Goal: Information Seeking & Learning: Find specific fact

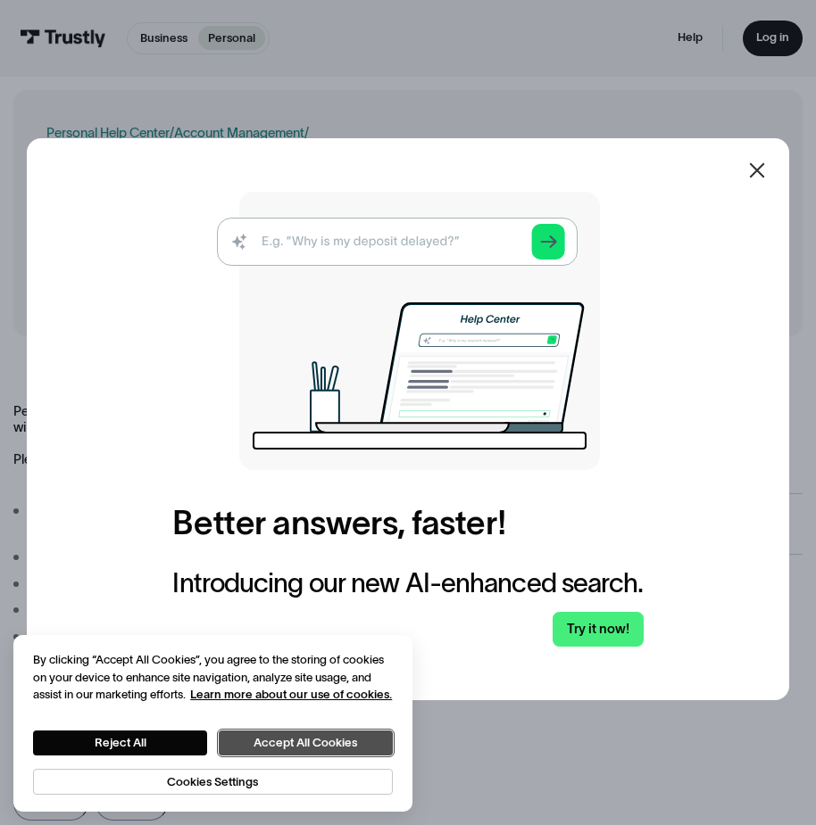
click at [339, 752] on button "Accept All Cookies" at bounding box center [306, 743] width 174 height 25
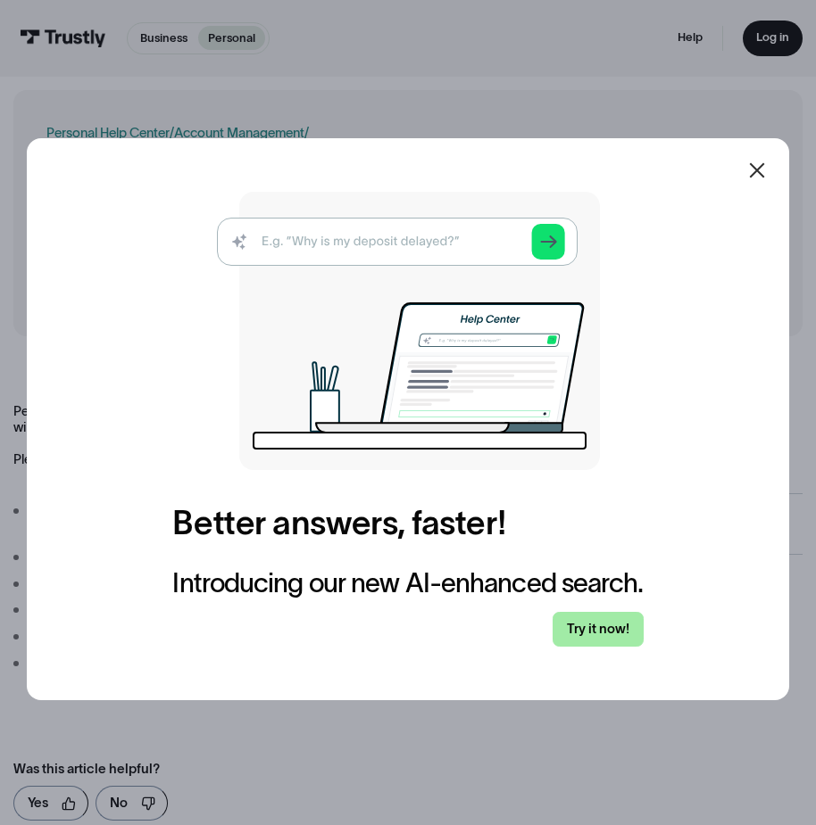
click at [597, 628] on link "Try it now!" at bounding box center [597, 629] width 91 height 35
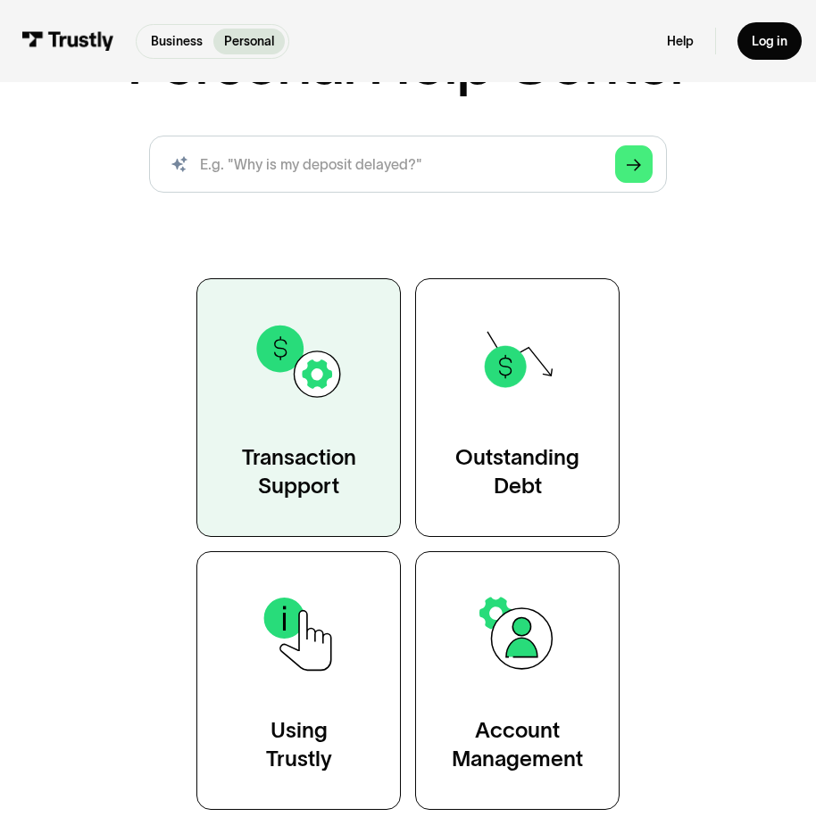
scroll to position [89, 0]
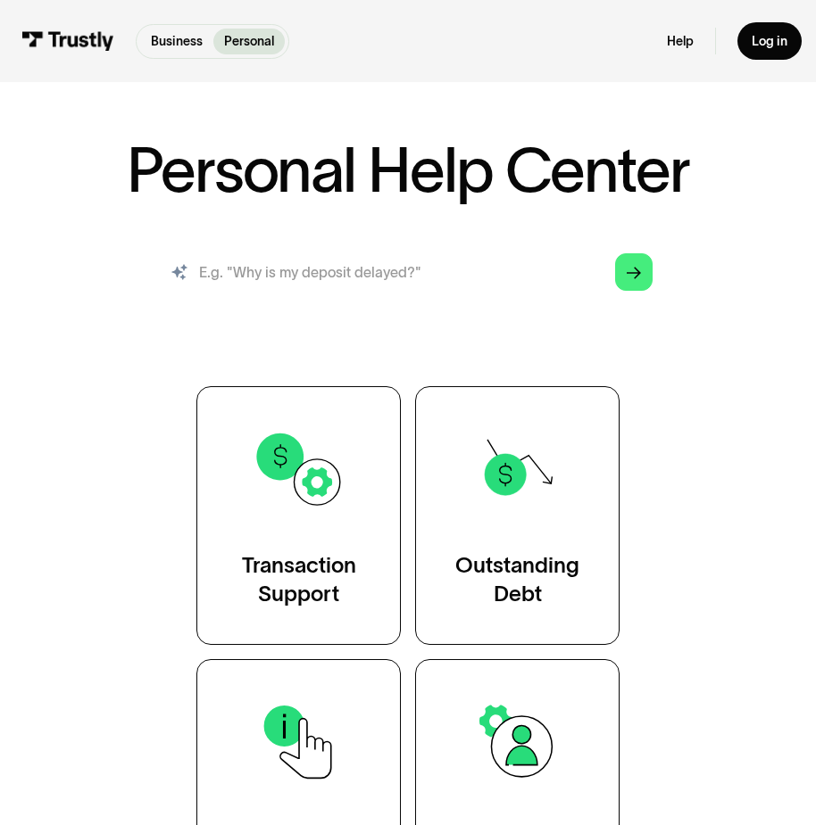
click at [392, 278] on input "search" at bounding box center [408, 272] width 518 height 57
type input "what bank can i use"
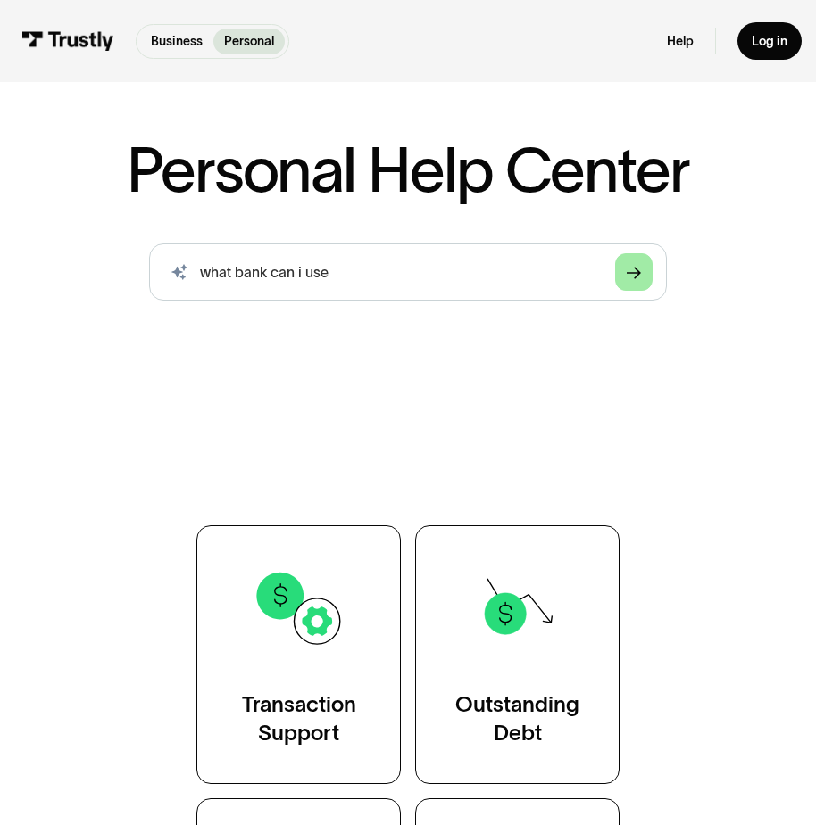
click at [644, 276] on link "Arrow Right" at bounding box center [633, 271] width 37 height 37
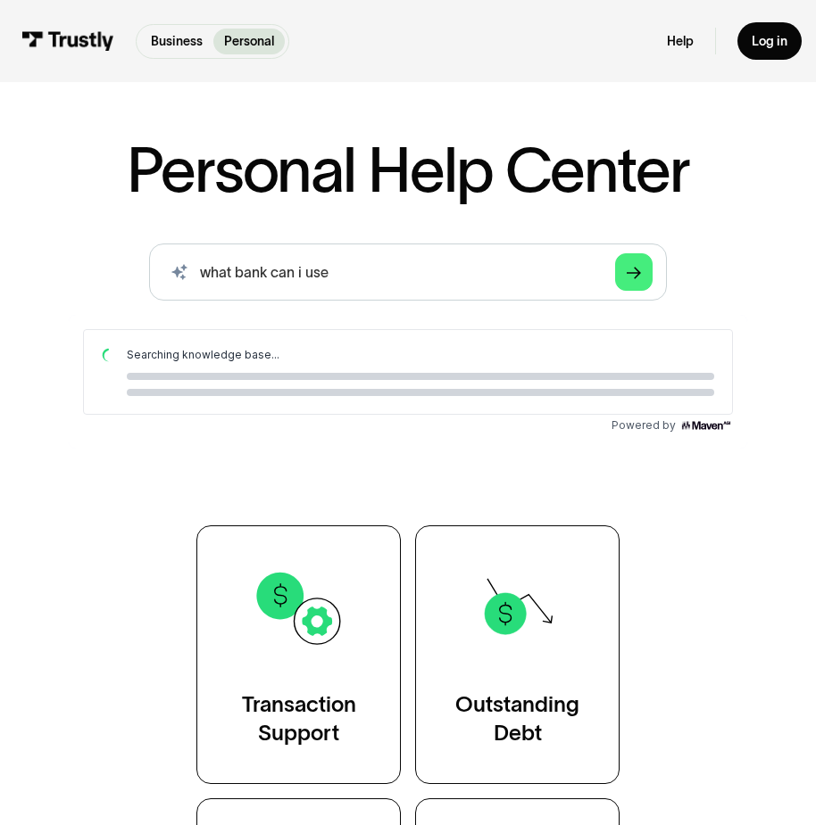
scroll to position [0, 0]
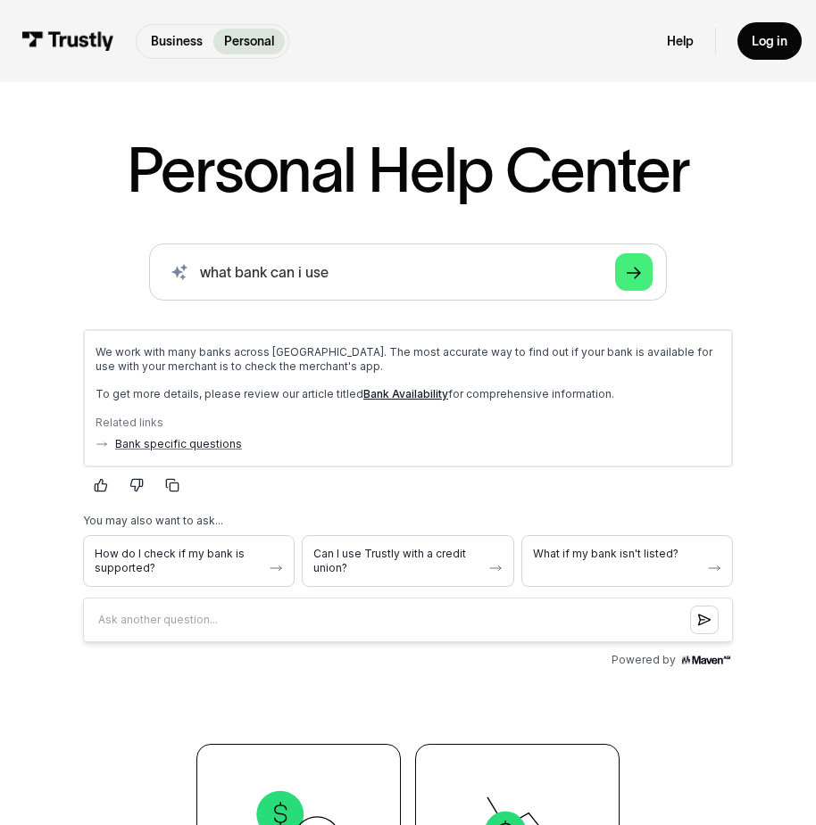
click at [393, 391] on link "Bank Availability" at bounding box center [405, 393] width 85 height 13
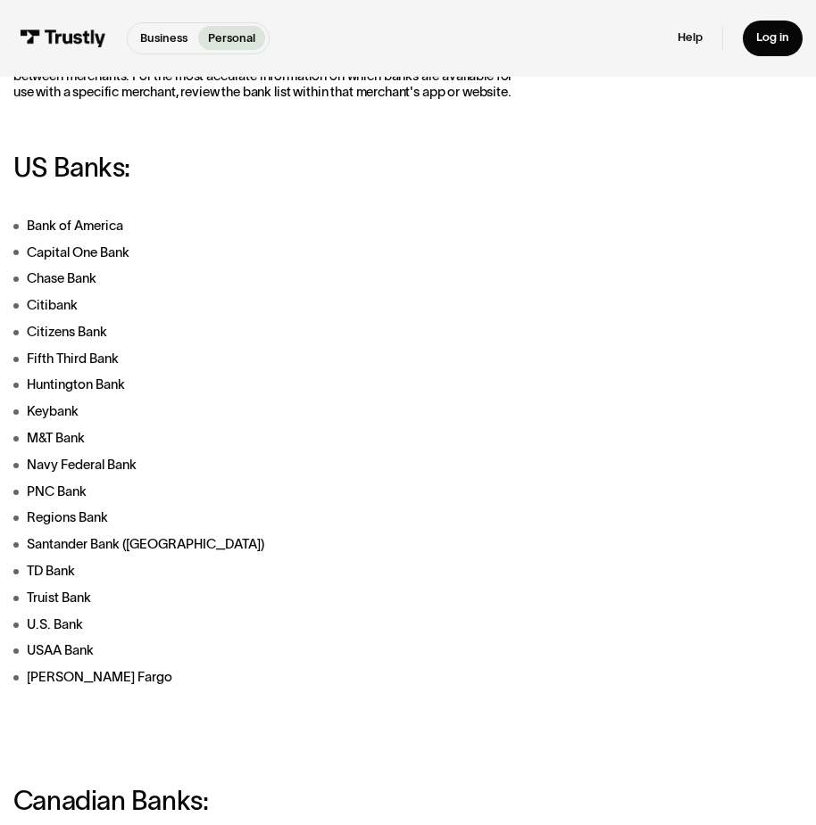
scroll to position [357, 0]
